Goal: Task Accomplishment & Management: Use online tool/utility

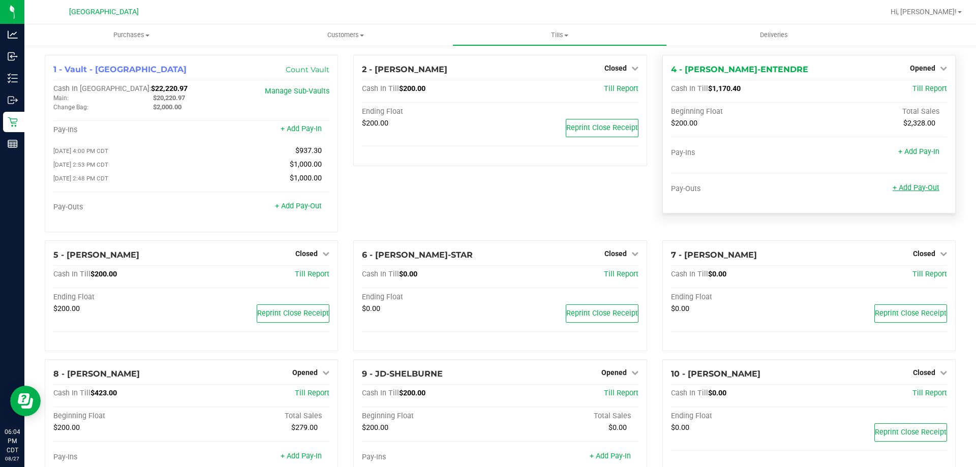
click at [914, 189] on link "+ Add Pay-Out" at bounding box center [915, 187] width 47 height 9
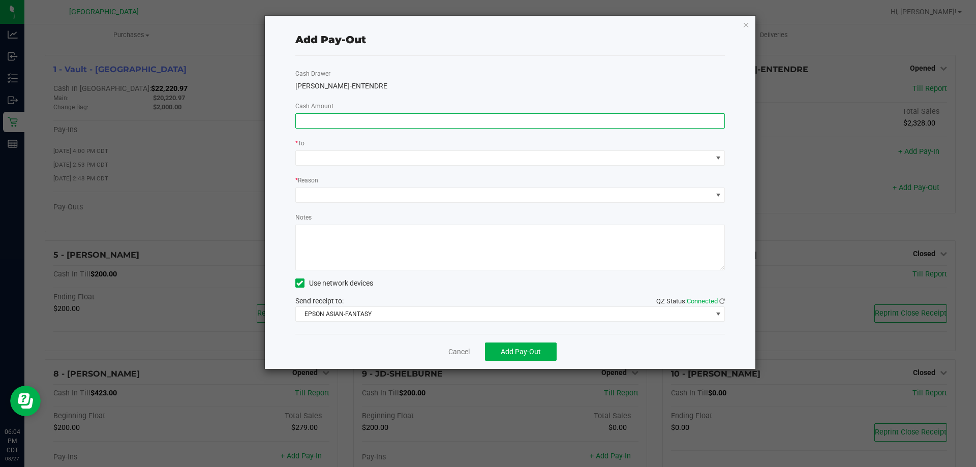
click at [459, 124] on input at bounding box center [510, 121] width 429 height 14
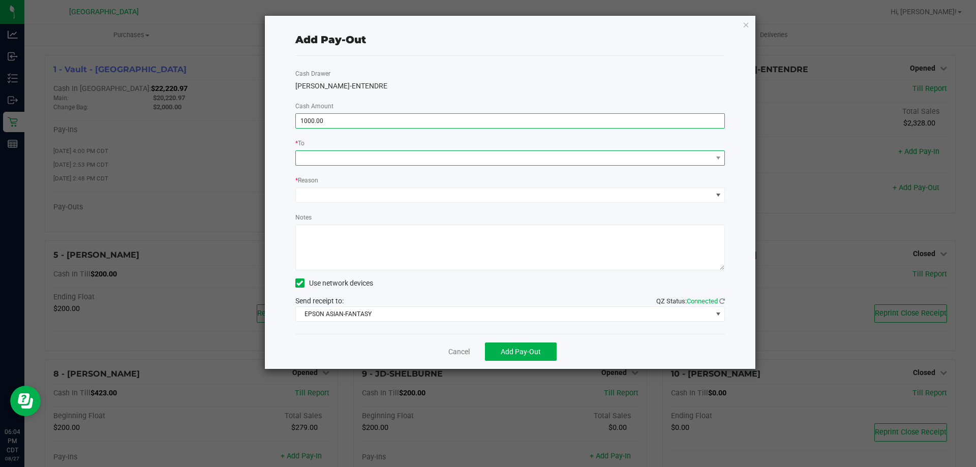
type input "$1,000.00"
click at [459, 150] on span at bounding box center [510, 157] width 430 height 15
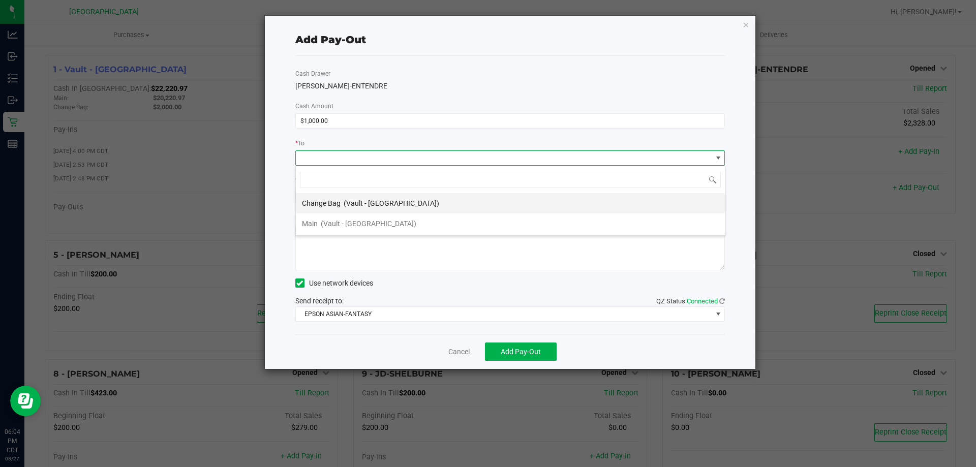
scroll to position [15, 429]
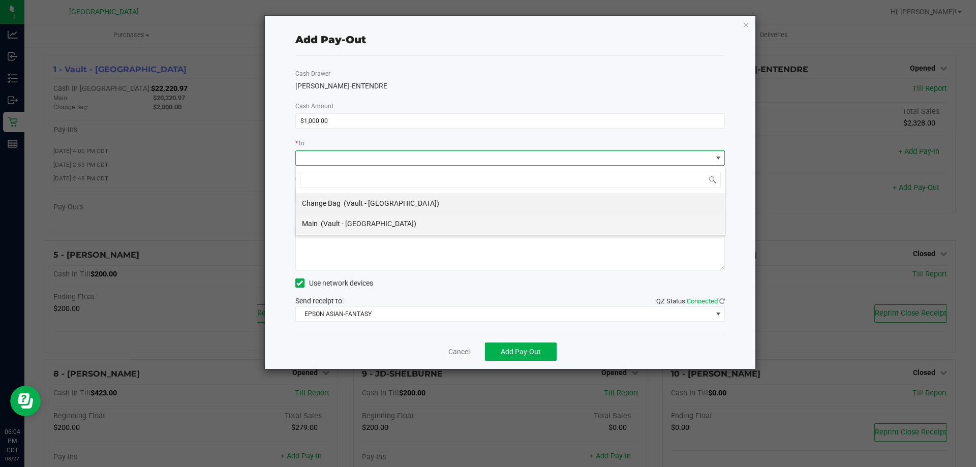
click at [412, 223] on li "Main (Vault - Panama City)" at bounding box center [510, 223] width 429 height 20
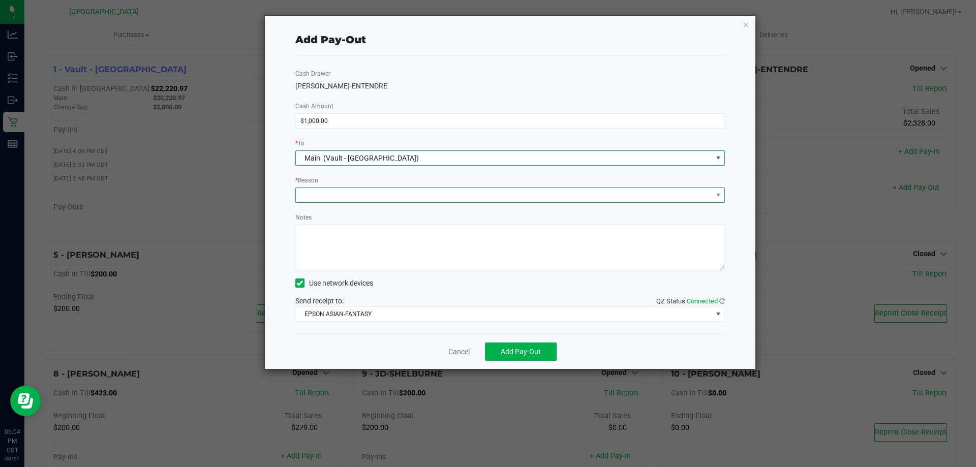
click at [410, 188] on span at bounding box center [504, 195] width 416 height 14
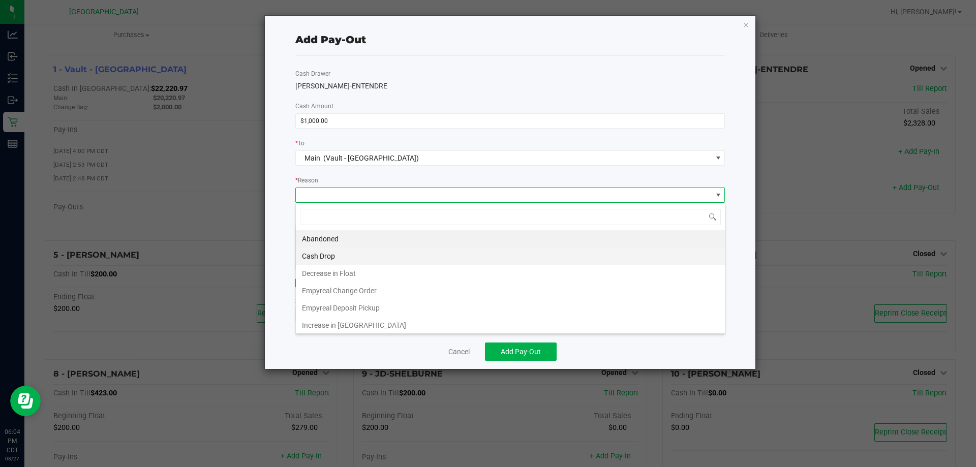
click at [386, 258] on li "Cash Drop" at bounding box center [510, 255] width 429 height 17
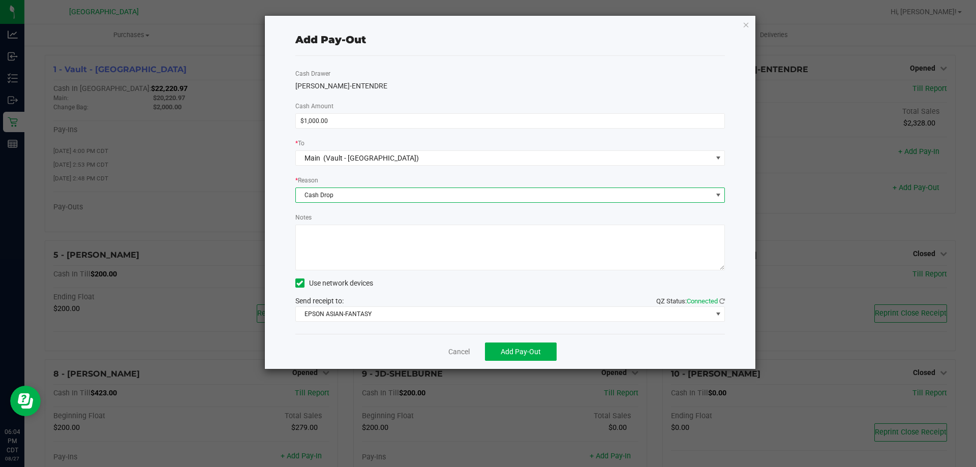
click at [386, 258] on textarea "Notes" at bounding box center [510, 248] width 430 height 46
type textarea "-KA"
click at [521, 356] on button "Add Pay-Out" at bounding box center [521, 352] width 72 height 18
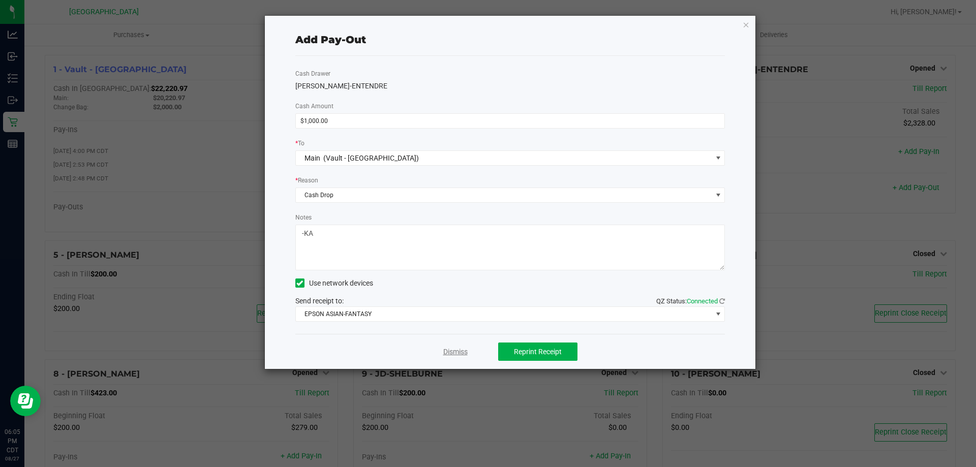
click at [455, 354] on link "Dismiss" at bounding box center [455, 352] width 24 height 11
